Goal: Navigation & Orientation: Locate item on page

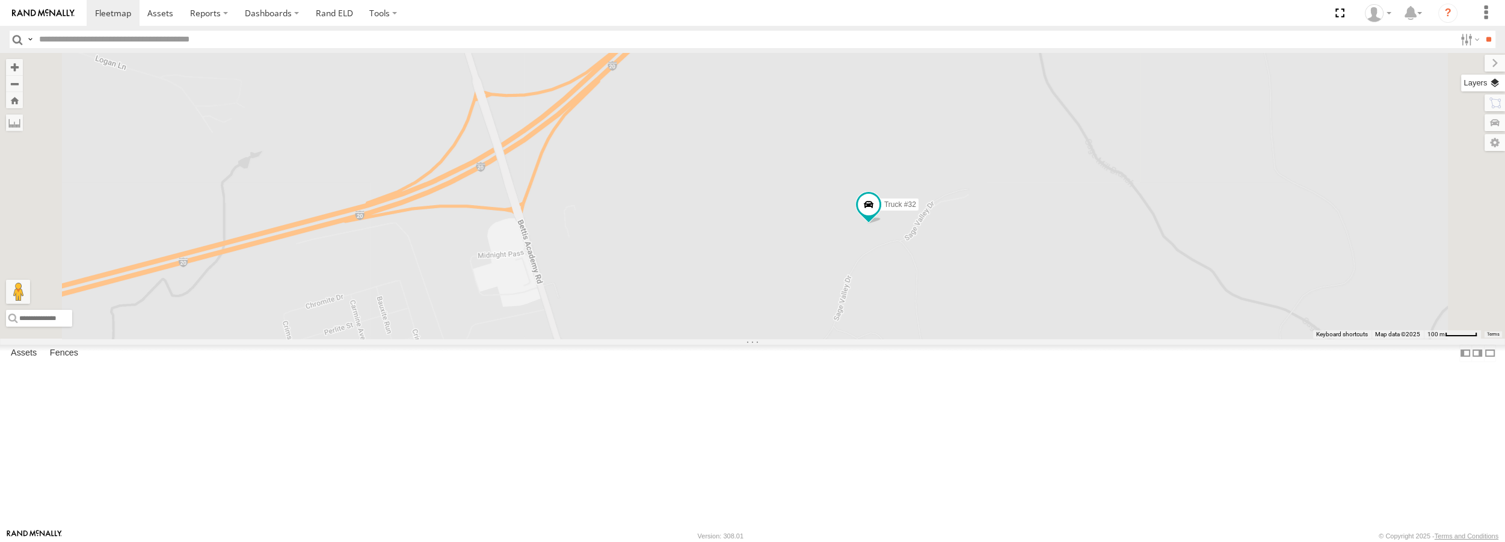
click at [1491, 82] on label at bounding box center [1483, 83] width 44 height 17
click at [0, 0] on span "Basemaps" at bounding box center [0, 0] width 0 height 0
click at [0, 0] on span "Satellite + Roadmap" at bounding box center [0, 0] width 0 height 0
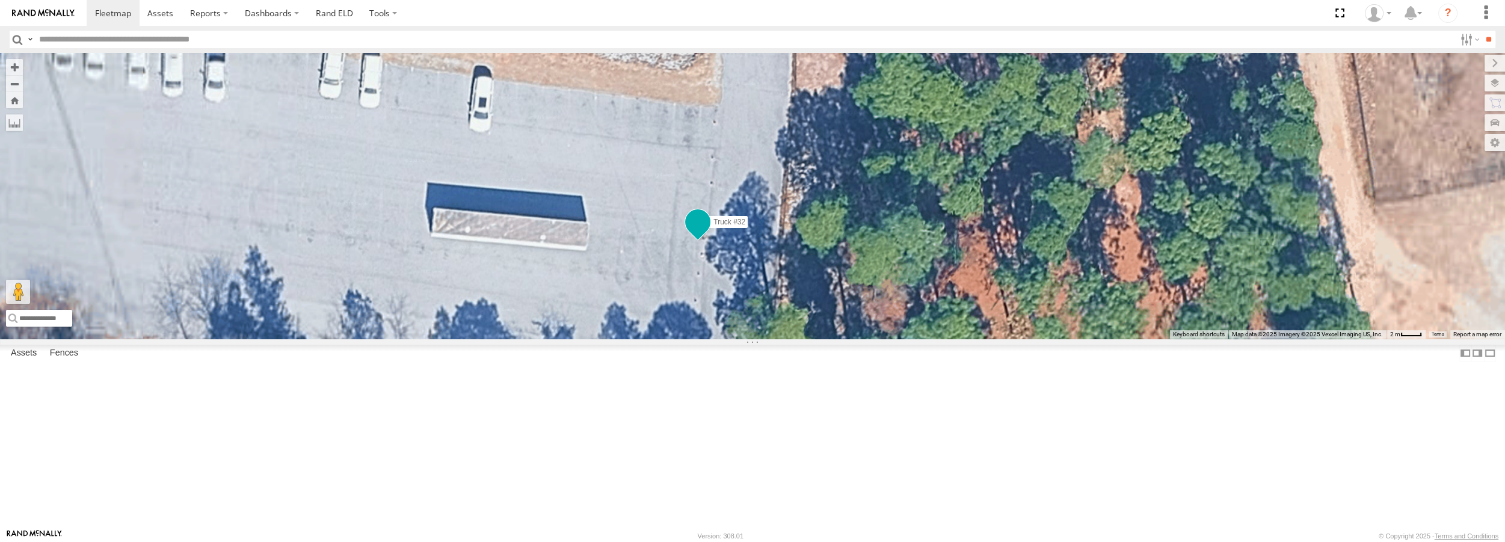
click at [709, 233] on span at bounding box center [698, 222] width 22 height 22
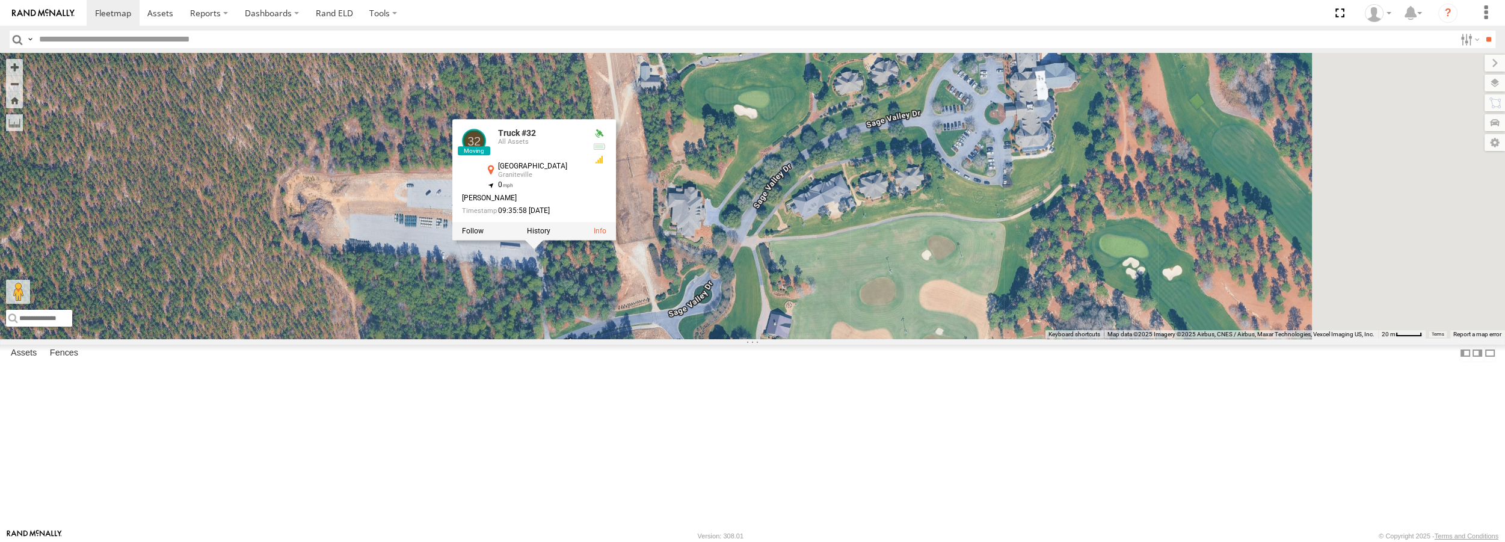
drag, startPoint x: 1222, startPoint y: 321, endPoint x: 987, endPoint y: 353, distance: 237.3
click at [987, 338] on div "Truck #18 Truck #30 Truck #31 Truck #32 Truck #32 All Assets Sage Valley Dr [PE…" at bounding box center [752, 195] width 1505 height 285
